Goal: Transaction & Acquisition: Purchase product/service

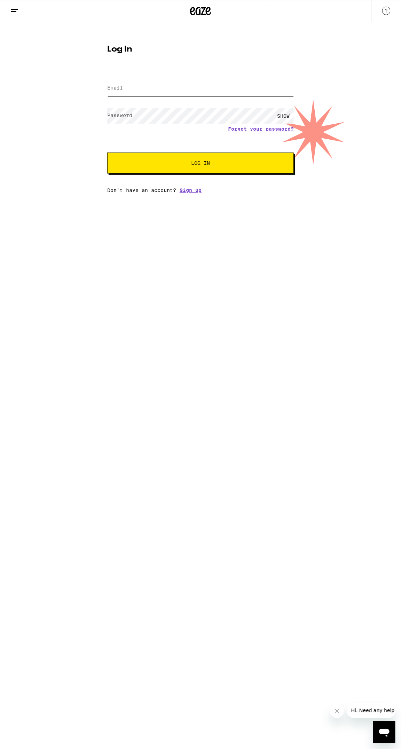
click at [172, 88] on input "Email" at bounding box center [200, 88] width 187 height 16
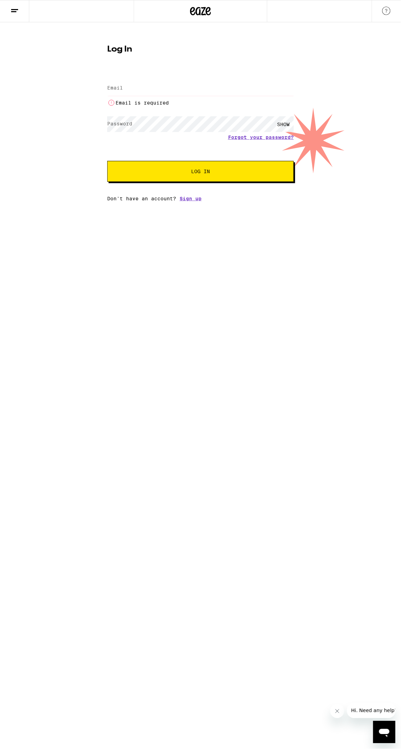
type input "[EMAIL_ADDRESS][DOMAIN_NAME]"
click at [107, 161] on button "Log In" at bounding box center [200, 171] width 187 height 21
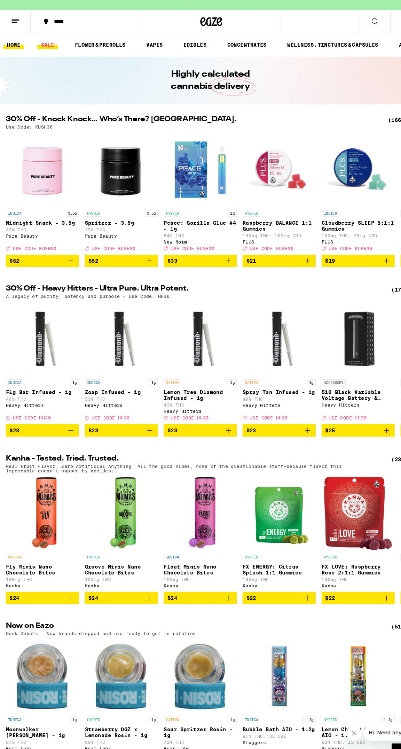
click at [47, 57] on link "SALE" at bounding box center [46, 56] width 20 height 8
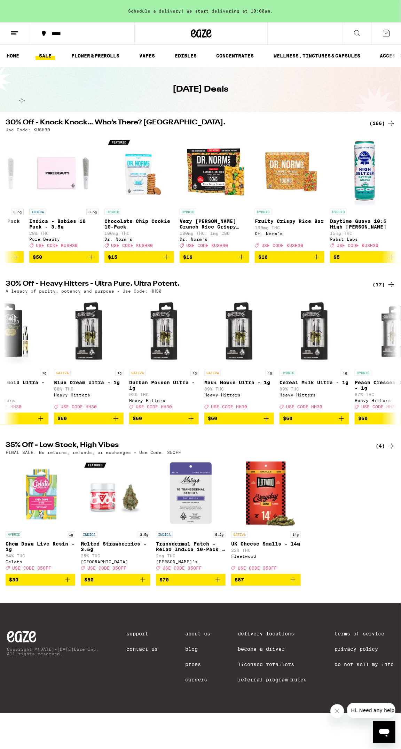
scroll to position [0, 631]
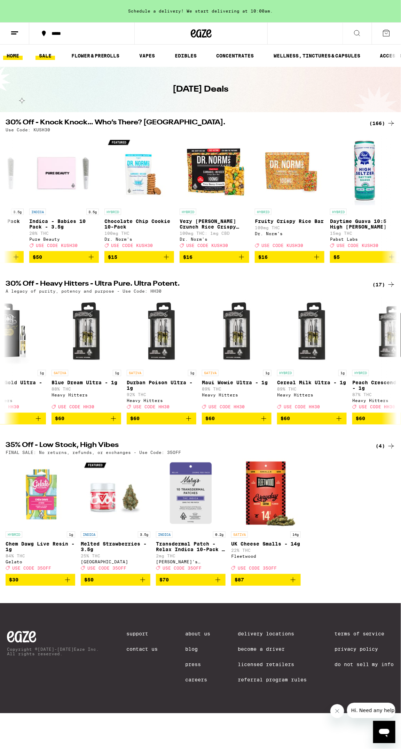
click at [7, 56] on link "HOME" at bounding box center [13, 56] width 20 height 8
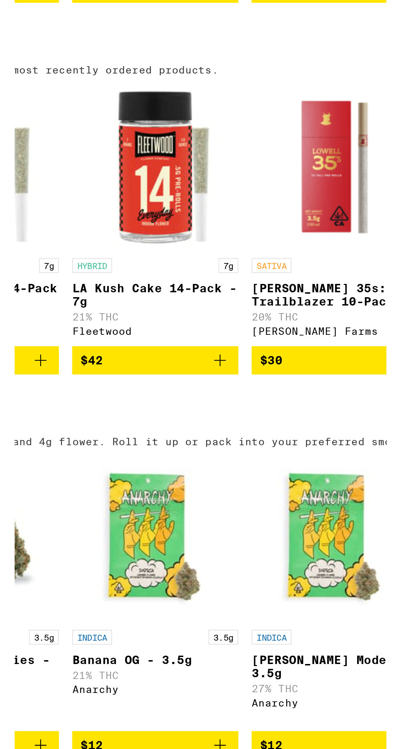
scroll to position [499, 0]
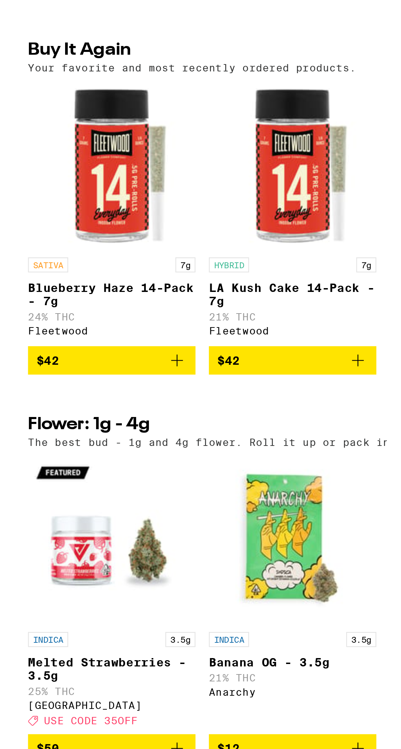
click at [115, 398] on span "$42" at bounding box center [115, 394] width 63 height 8
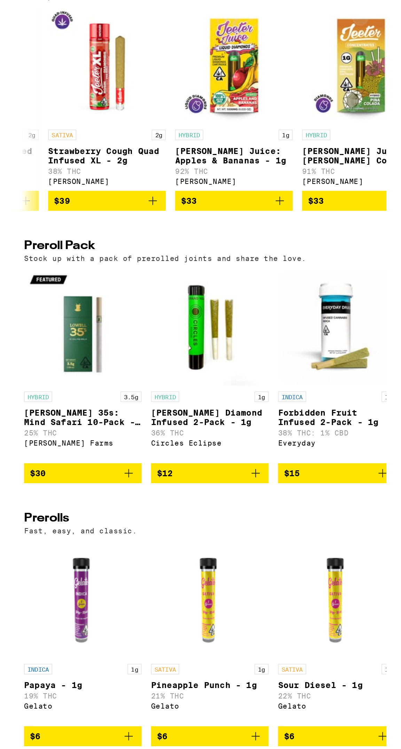
scroll to position [1525, 0]
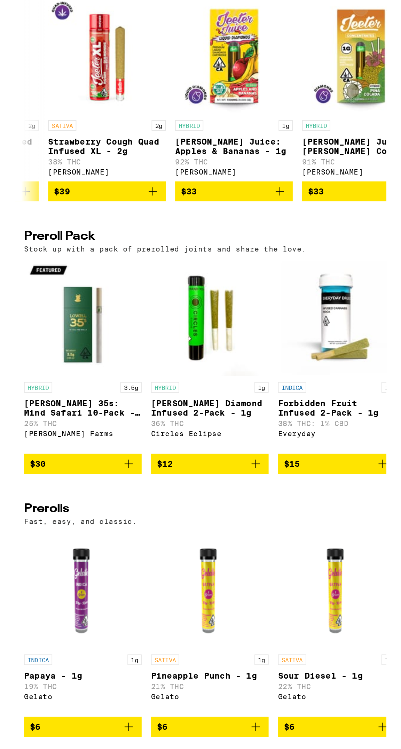
click at [69, 643] on icon "Add to bag" at bounding box center [67, 639] width 8 height 8
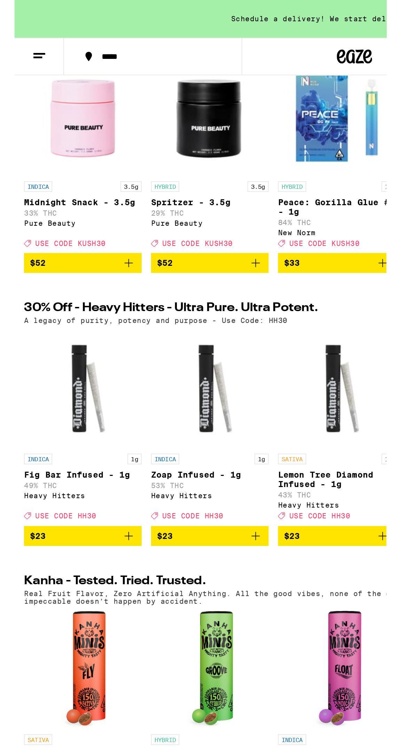
scroll to position [0, 0]
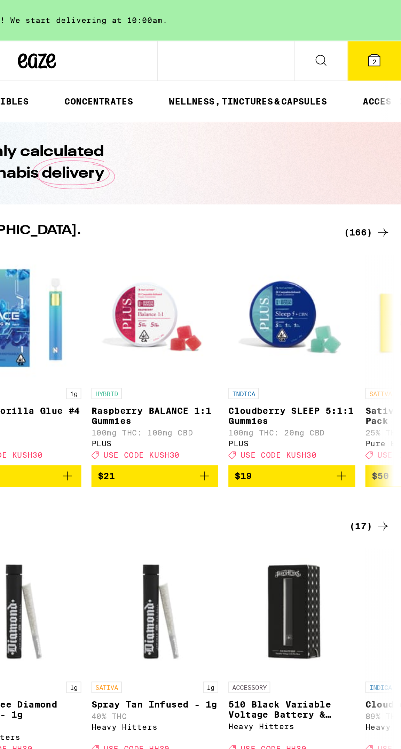
click at [359, 32] on icon at bounding box center [357, 33] width 8 height 8
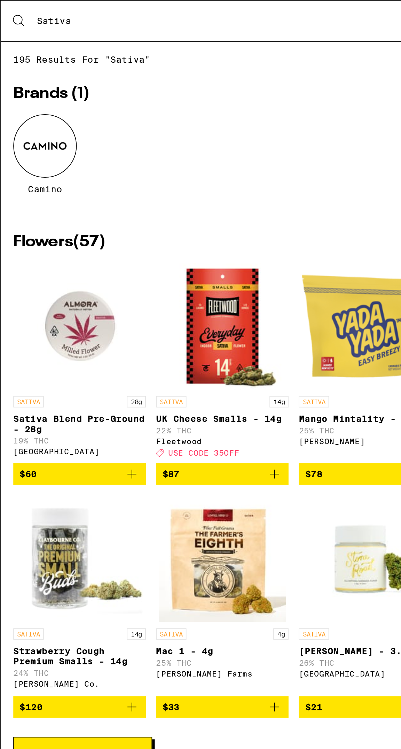
type input "Sativa"
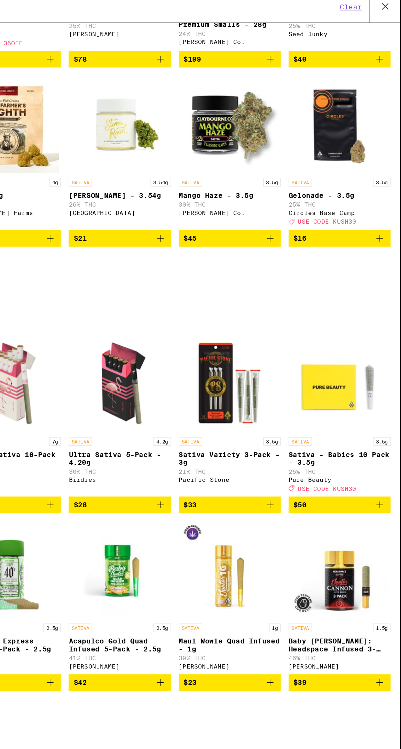
click at [308, 371] on icon "Add to bag" at bounding box center [308, 367] width 8 height 8
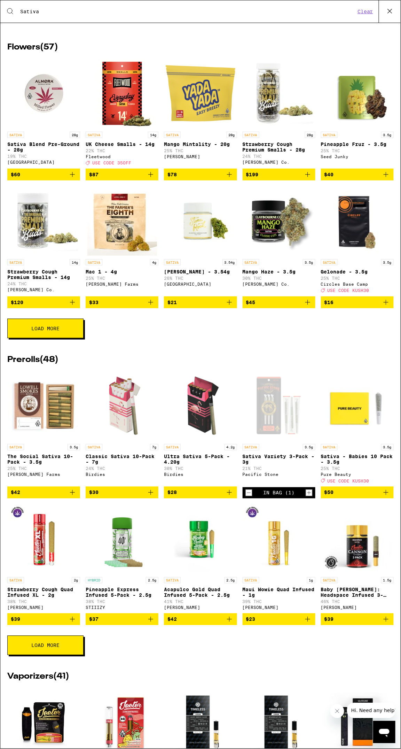
scroll to position [84, 0]
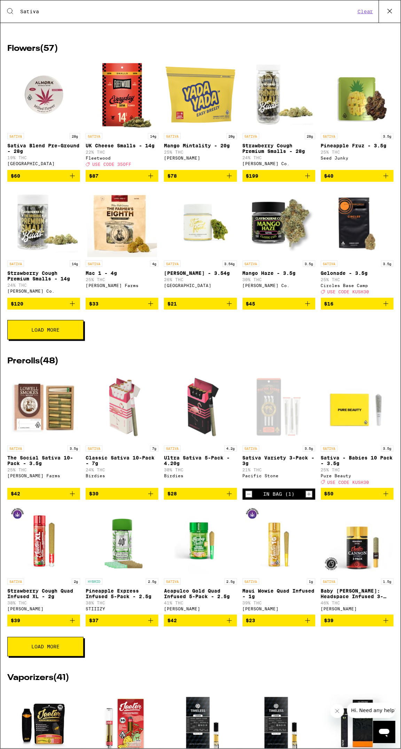
click at [39, 415] on img "Open page for The Social Sativa 10-Pack - 3.5g from Lowell Farms" at bounding box center [44, 407] width 70 height 70
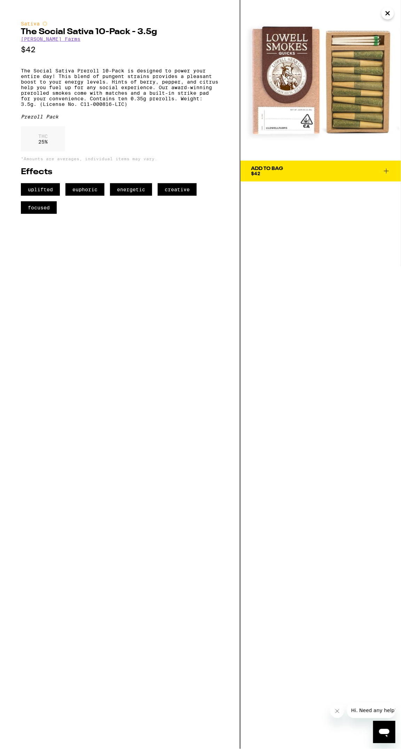
click at [256, 173] on span "$42" at bounding box center [255, 174] width 9 height 6
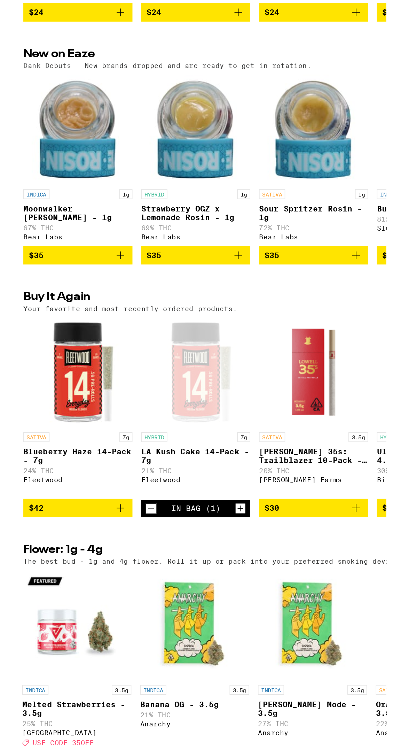
click at [87, 576] on icon "Decrement" at bounding box center [87, 576] width 4 height 0
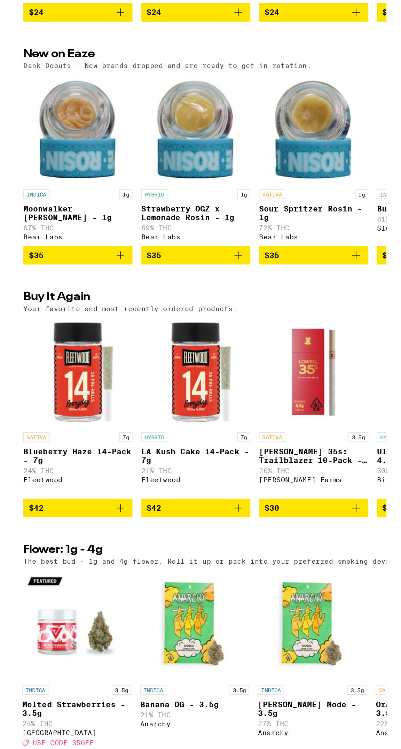
click at [38, 579] on span "$42" at bounding box center [40, 575] width 63 height 8
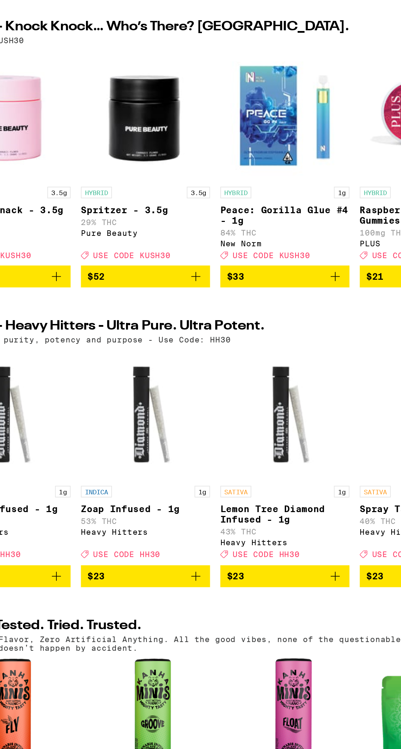
click at [114, 180] on img "Open page for Spritzer - 3.5g from Pure Beauty" at bounding box center [116, 175] width 70 height 70
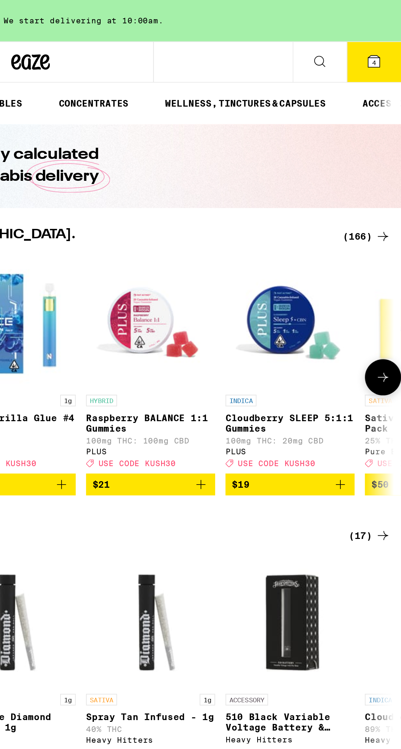
click at [383, 38] on button "4" at bounding box center [386, 34] width 29 height 22
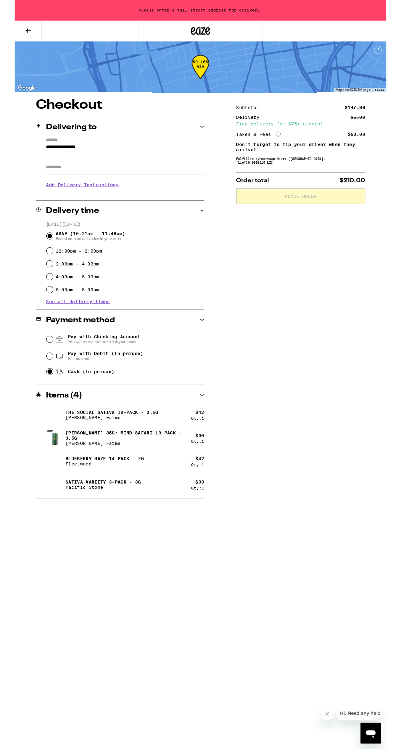
click at [38, 402] on input "Cash (in person)" at bounding box center [37, 400] width 7 height 7
radio input "true"
click at [37, 384] on input "Pay with Debit (in person) Pin required" at bounding box center [37, 384] width 7 height 7
radio input "true"
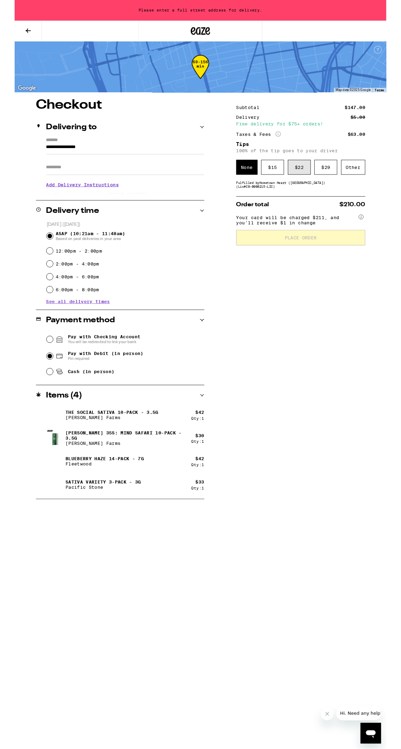
click at [304, 181] on div "$ 22" at bounding box center [307, 180] width 25 height 16
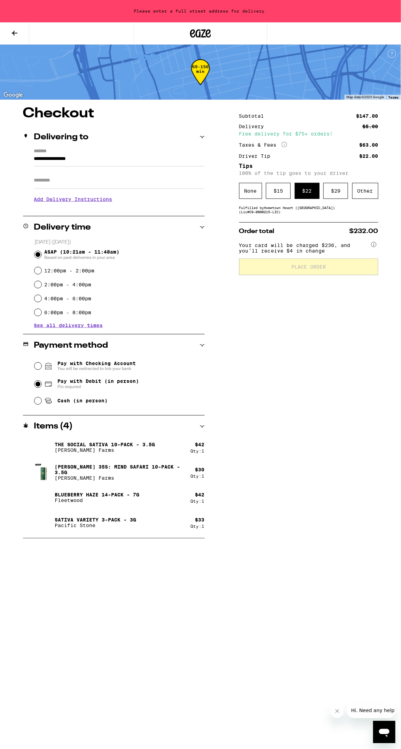
click at [120, 159] on input "**********" at bounding box center [119, 161] width 171 height 12
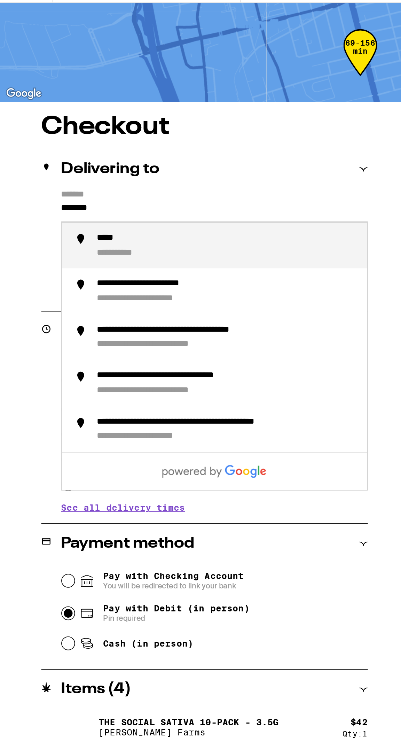
type input "******"
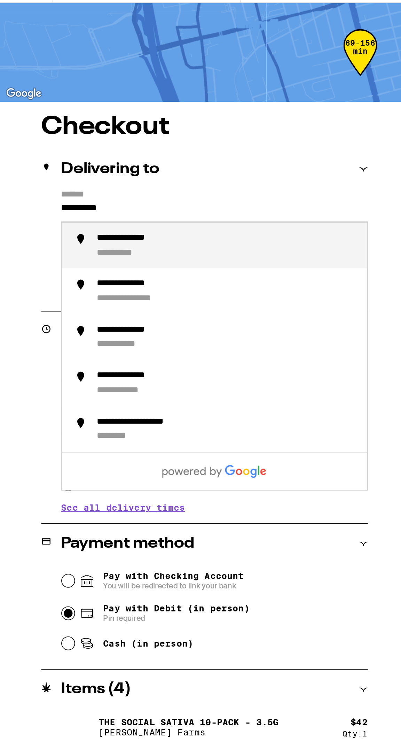
click at [73, 180] on div "**********" at bounding box center [126, 179] width 145 height 14
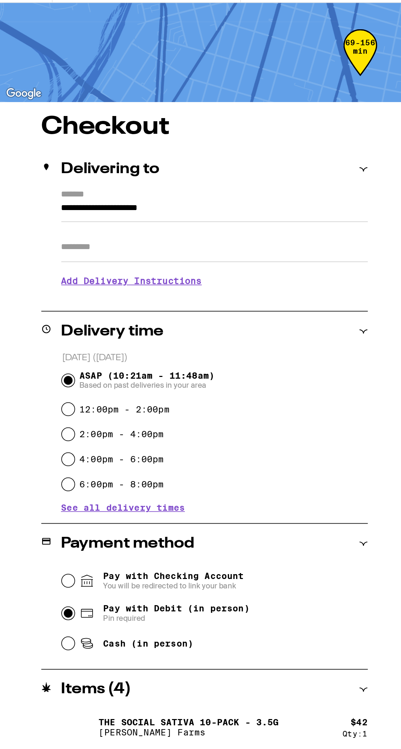
click at [128, 138] on input "**********" at bounding box center [119, 138] width 171 height 12
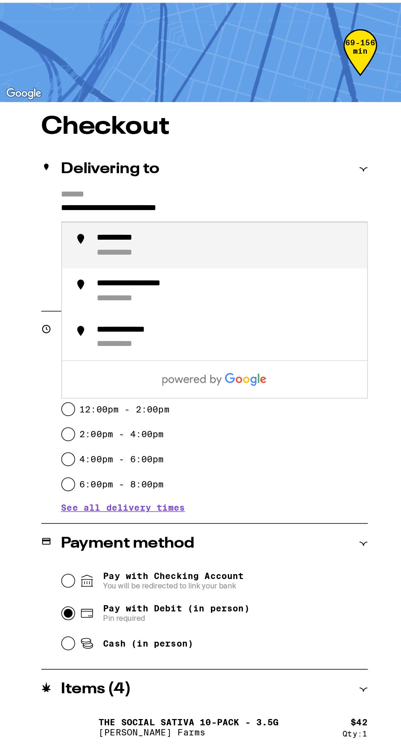
type input "**********"
click at [153, 130] on label "*******" at bounding box center [119, 129] width 171 height 6
click at [153, 132] on input "**********" at bounding box center [119, 138] width 171 height 12
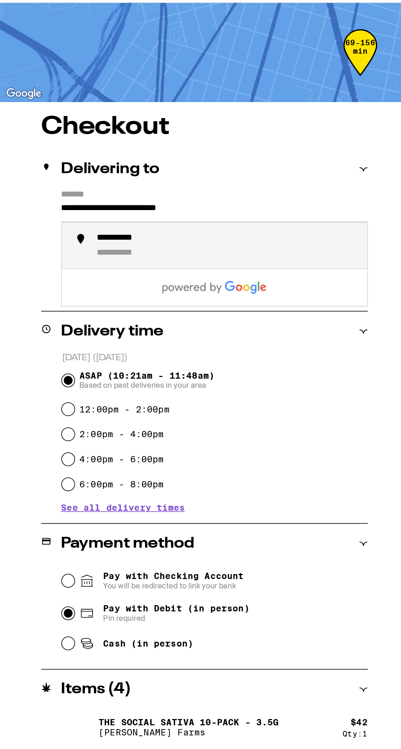
click at [157, 93] on h1 "Checkout" at bounding box center [114, 91] width 182 height 14
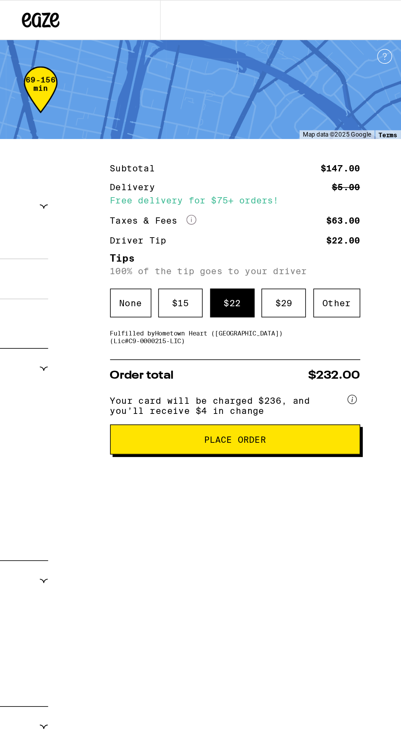
click at [305, 247] on span "Place Order" at bounding box center [308, 244] width 34 height 5
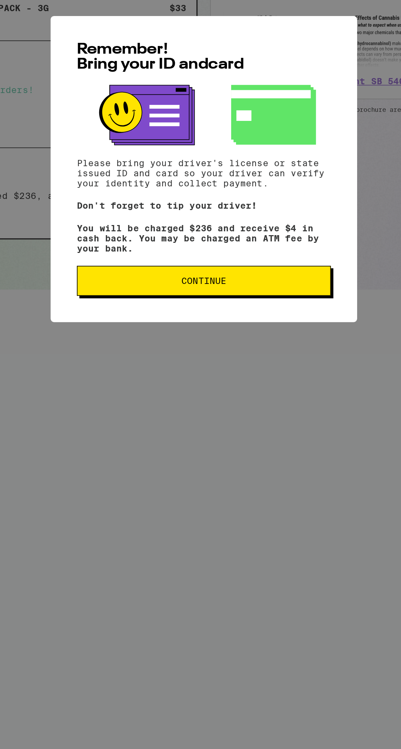
click at [202, 439] on span "Continue" at bounding box center [200, 436] width 25 height 5
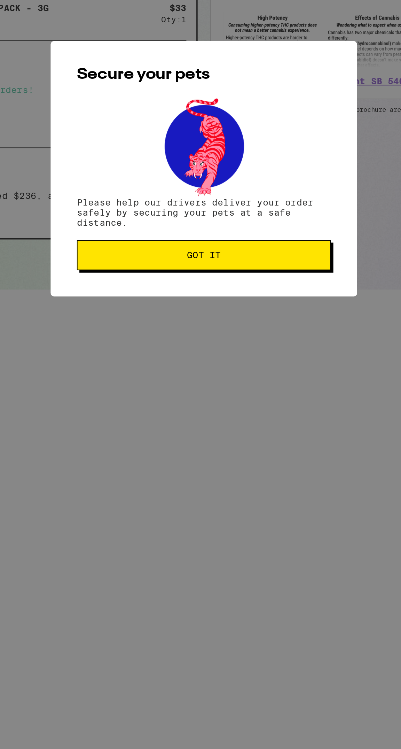
click at [202, 428] on button "Got it" at bounding box center [200, 422] width 141 height 17
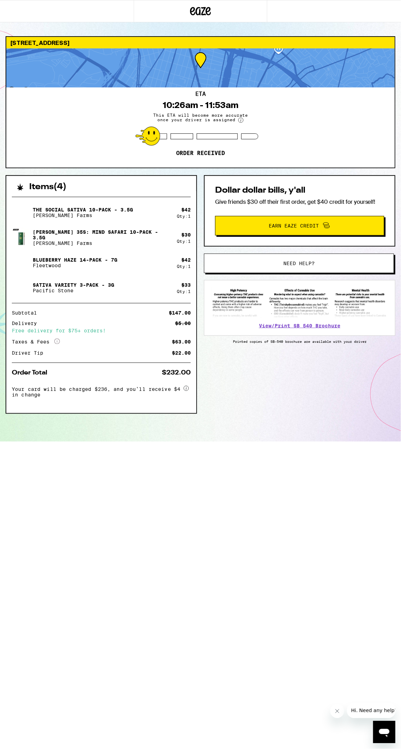
click at [333, 712] on button "Close message from company" at bounding box center [337, 711] width 14 height 14
